Goal: Information Seeking & Learning: Learn about a topic

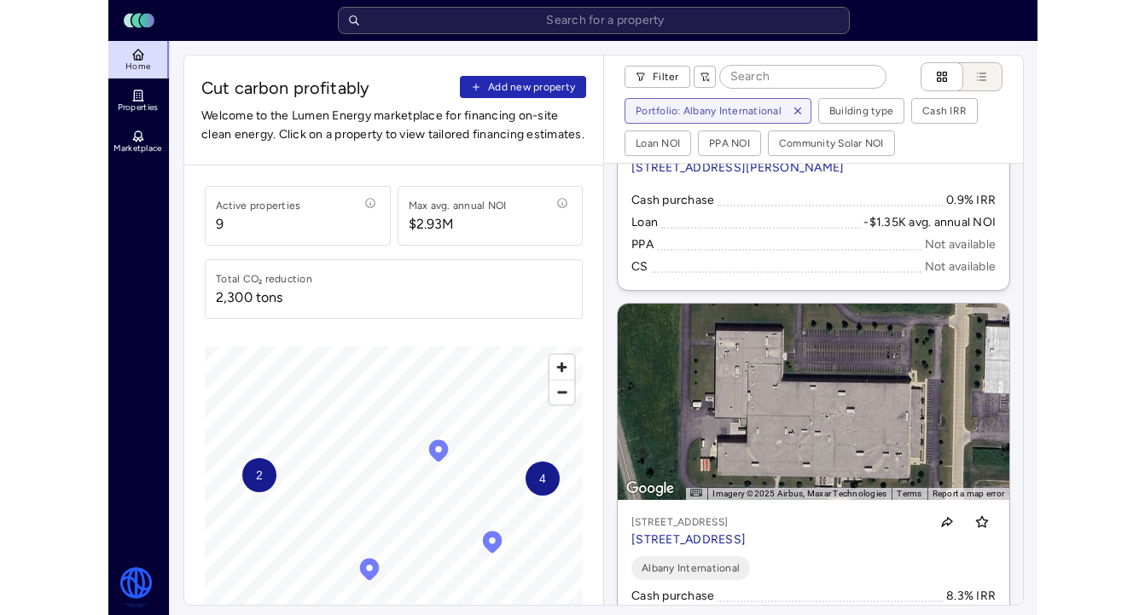
scroll to position [3103, 0]
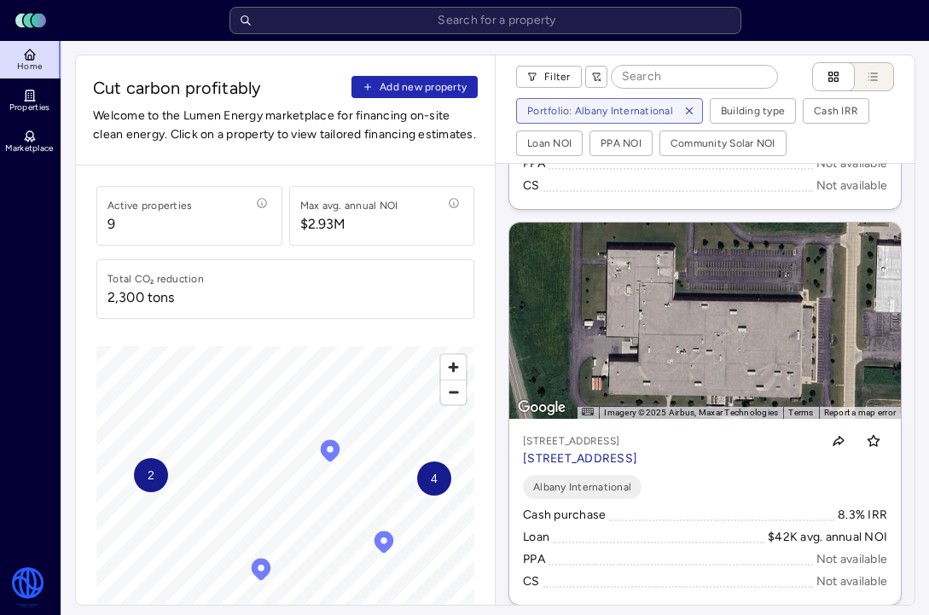
click at [637, 443] on p "[STREET_ADDRESS]" at bounding box center [580, 441] width 114 height 17
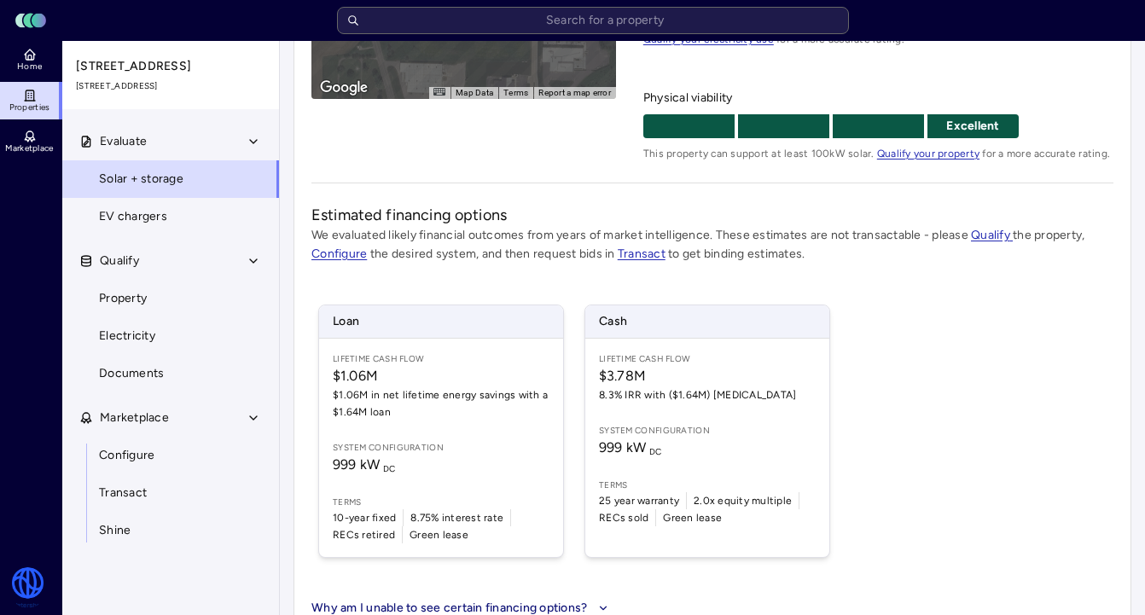
scroll to position [352, 0]
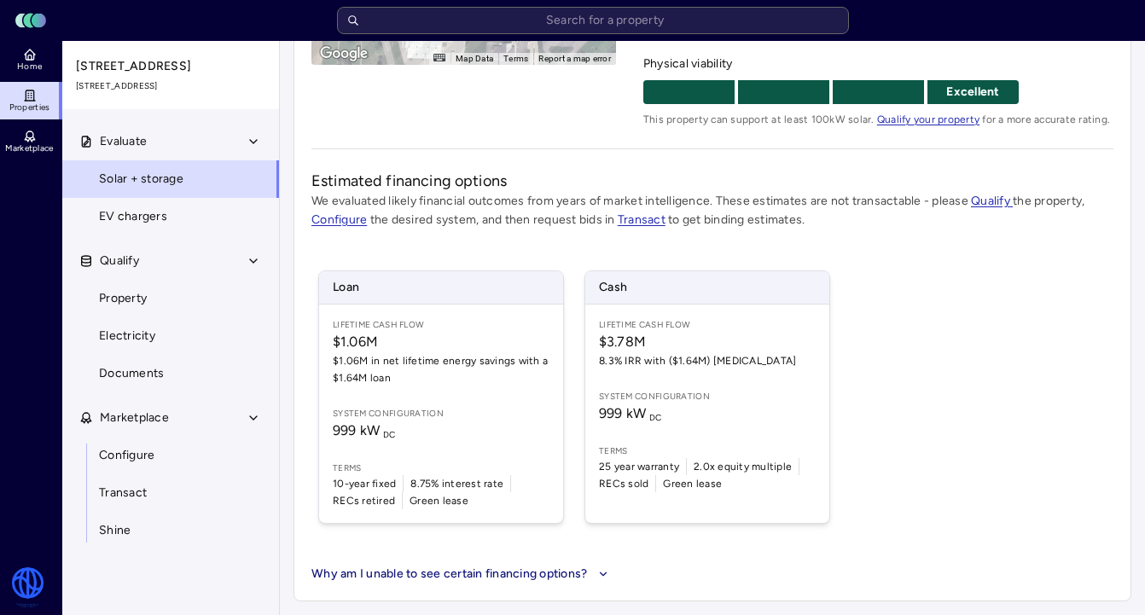
click at [613, 362] on span "8.3% IRR with ($1.64M) [MEDICAL_DATA]" at bounding box center [707, 360] width 217 height 17
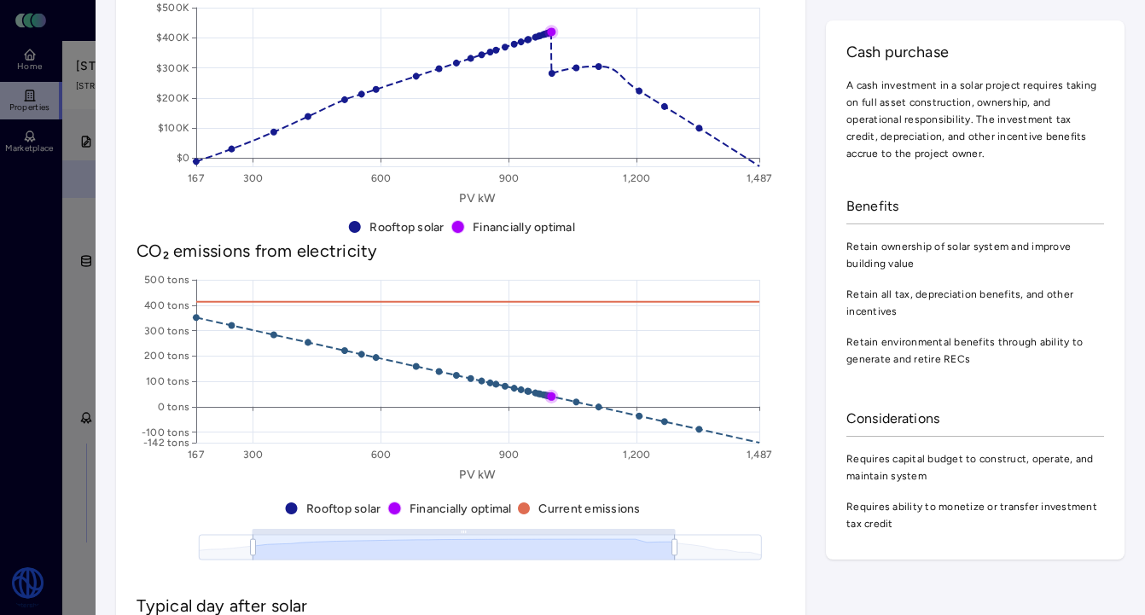
scroll to position [1233, 0]
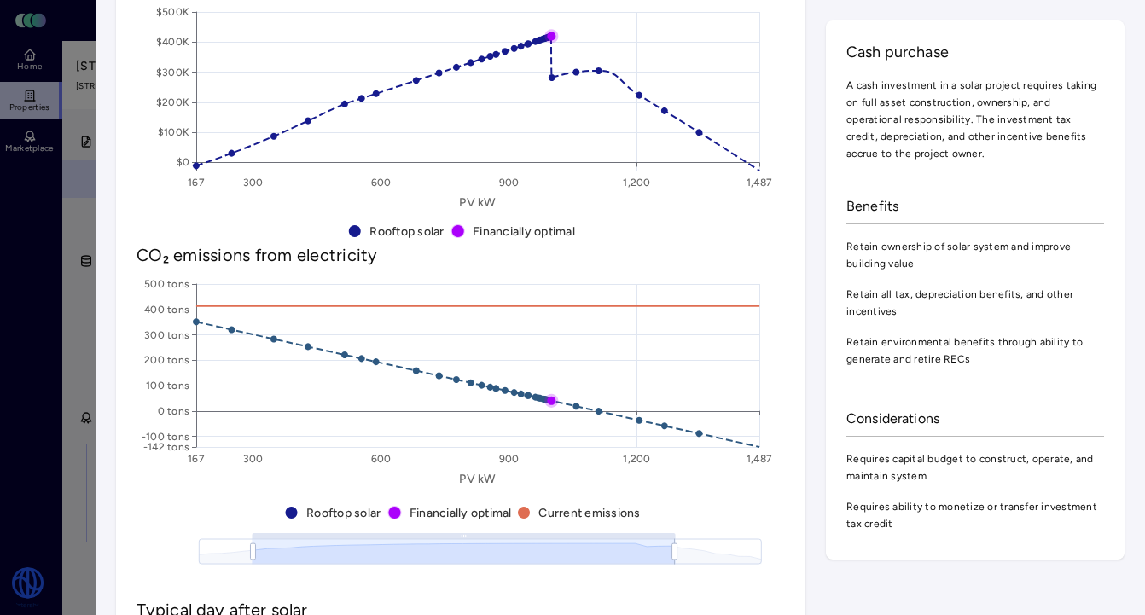
click at [70, 275] on div at bounding box center [572, 307] width 1145 height 615
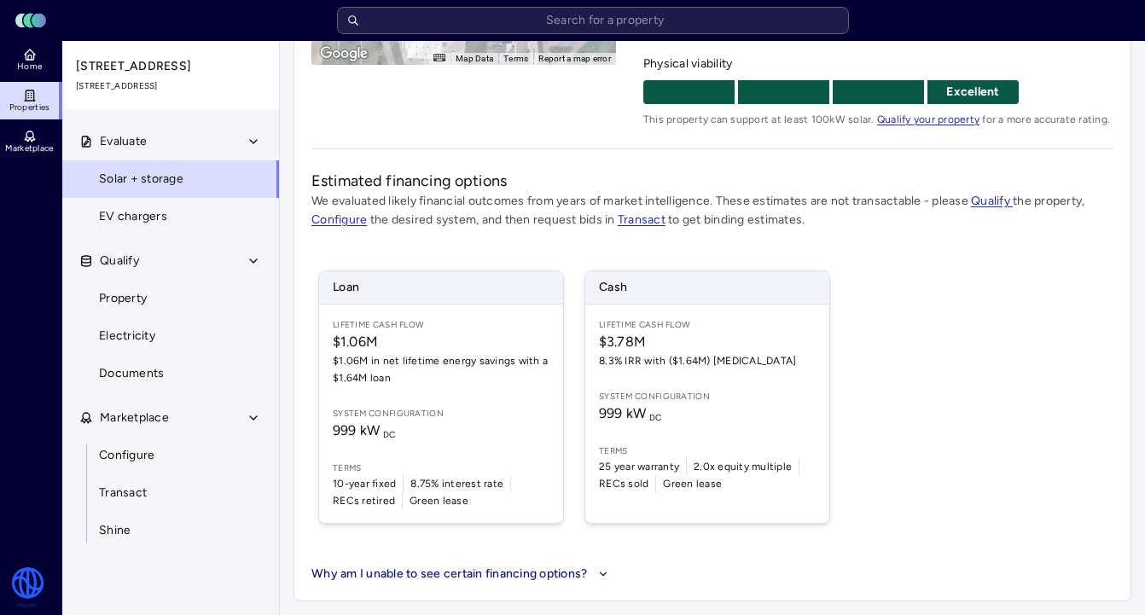
click at [153, 370] on span "Documents" at bounding box center [131, 373] width 65 height 19
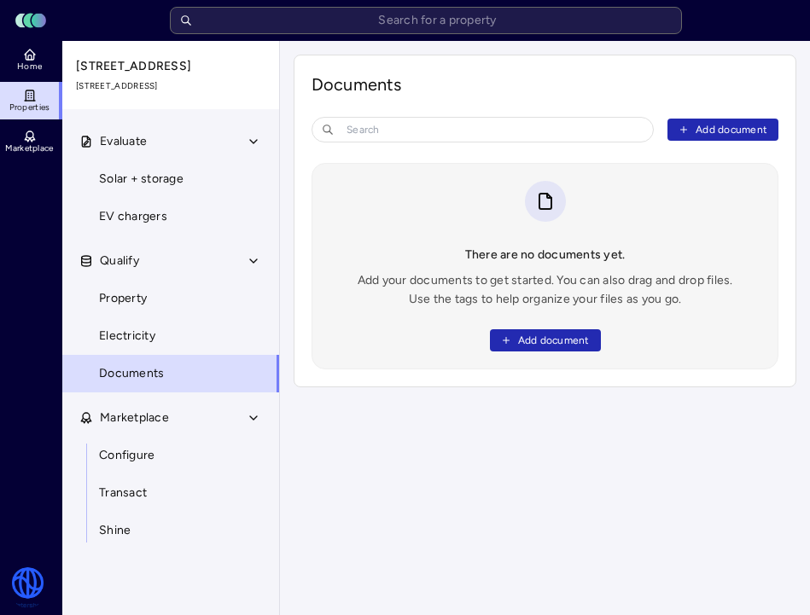
drag, startPoint x: 213, startPoint y: 89, endPoint x: 173, endPoint y: 89, distance: 40.1
click at [173, 89] on span "[STREET_ADDRESS]" at bounding box center [171, 86] width 191 height 14
copy span "Kaukauna,"
click at [161, 84] on span "[STREET_ADDRESS]" at bounding box center [171, 86] width 191 height 14
click at [155, 149] on button "Evaluate" at bounding box center [171, 142] width 218 height 38
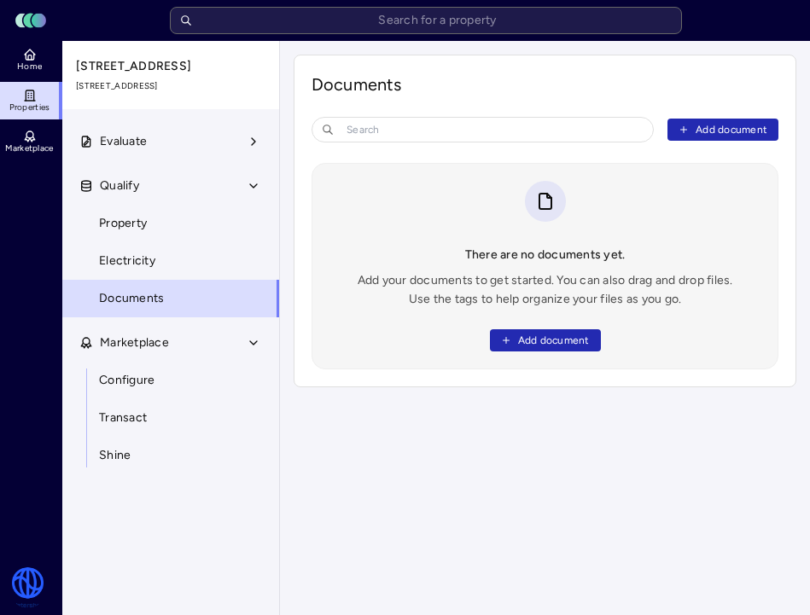
click at [155, 150] on button "Evaluate" at bounding box center [171, 142] width 218 height 38
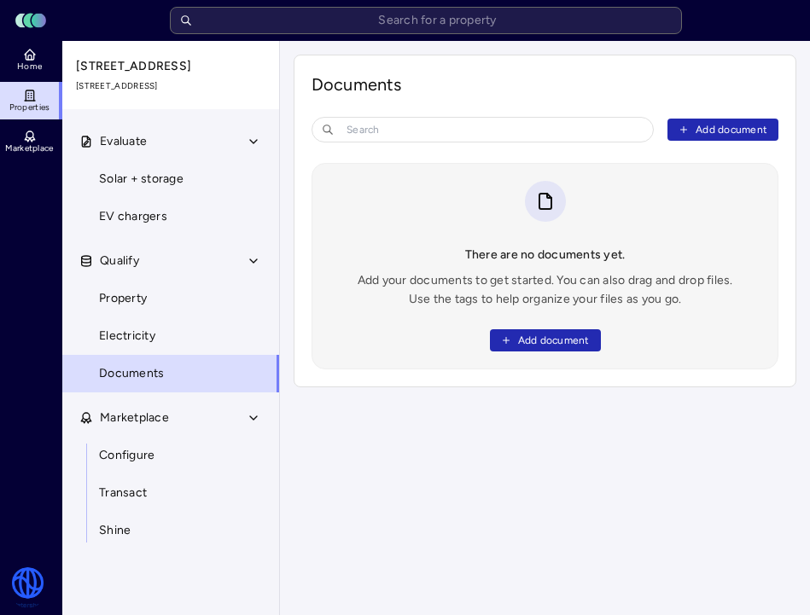
click at [164, 159] on button "Evaluate" at bounding box center [171, 142] width 218 height 38
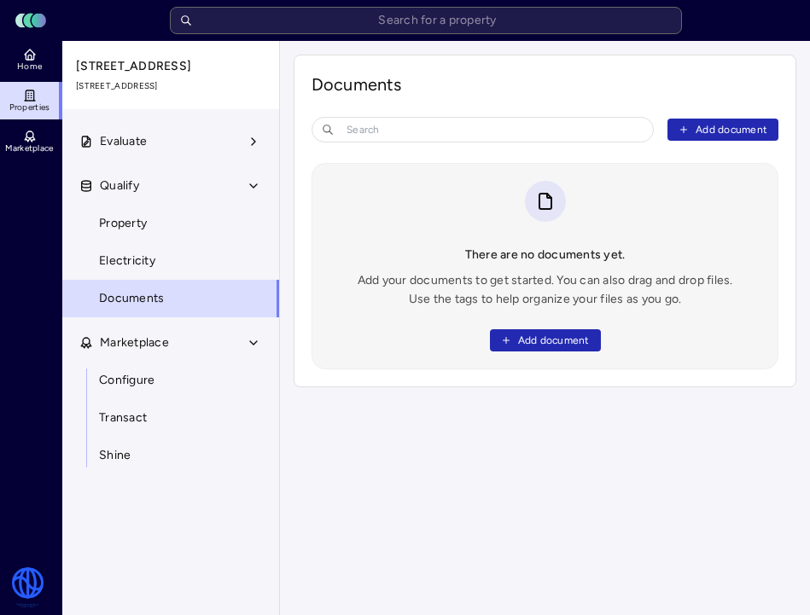
click at [143, 157] on button "Evaluate" at bounding box center [171, 142] width 218 height 38
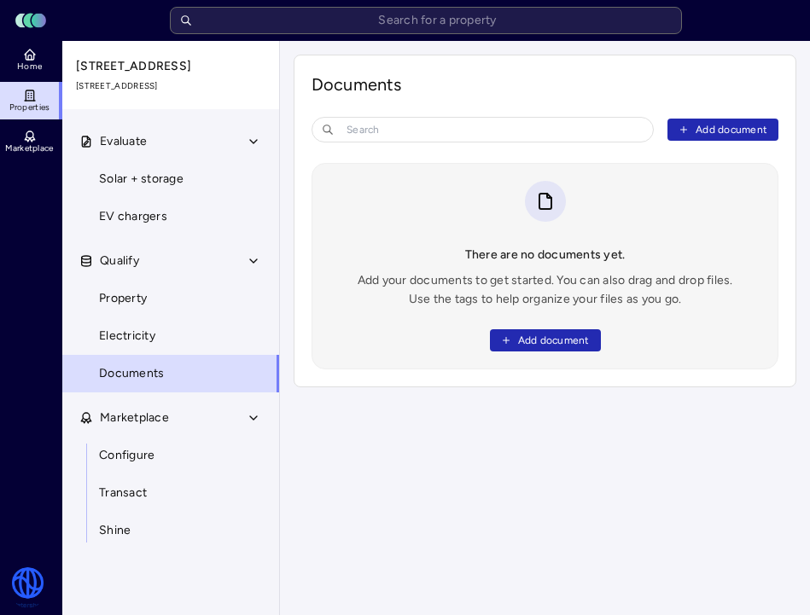
click at [125, 185] on span "Solar + storage" at bounding box center [141, 179] width 84 height 19
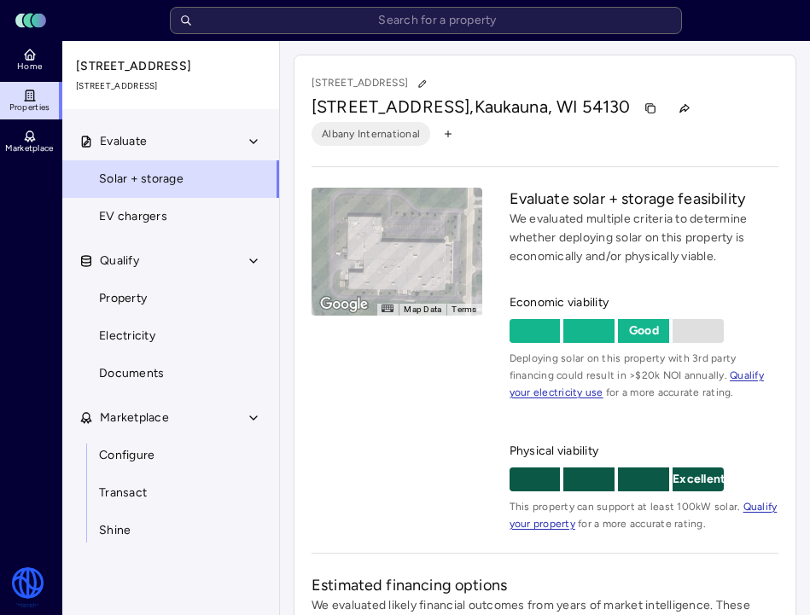
click at [412, 205] on div "To activate drag with keyboard, press Alt + Enter. Once in keyboard drag state,…" at bounding box center [396, 252] width 171 height 128
